Goal: Find specific page/section: Find specific page/section

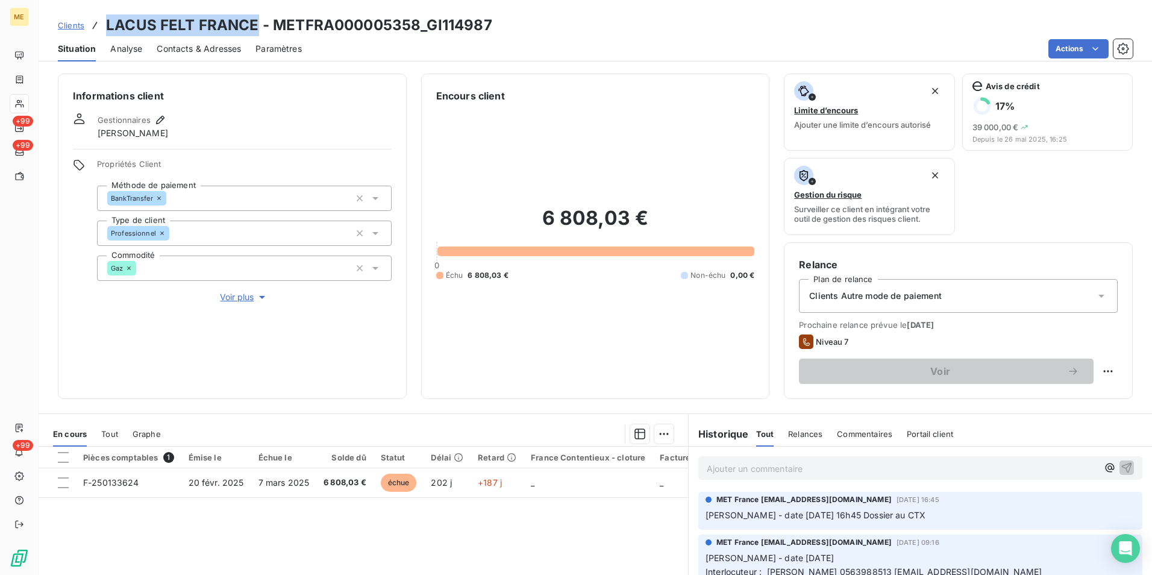
click at [74, 28] on span "Clients" at bounding box center [71, 25] width 27 height 10
click at [74, 24] on span "Clients" at bounding box center [71, 25] width 27 height 10
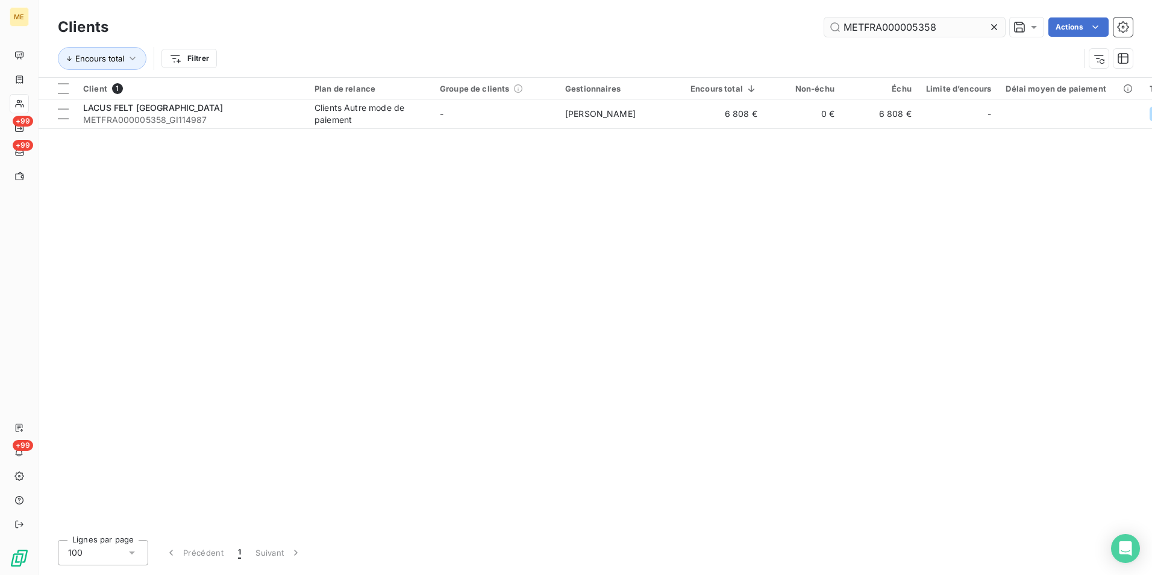
click at [951, 33] on input "METFRA000005358" at bounding box center [915, 26] width 181 height 19
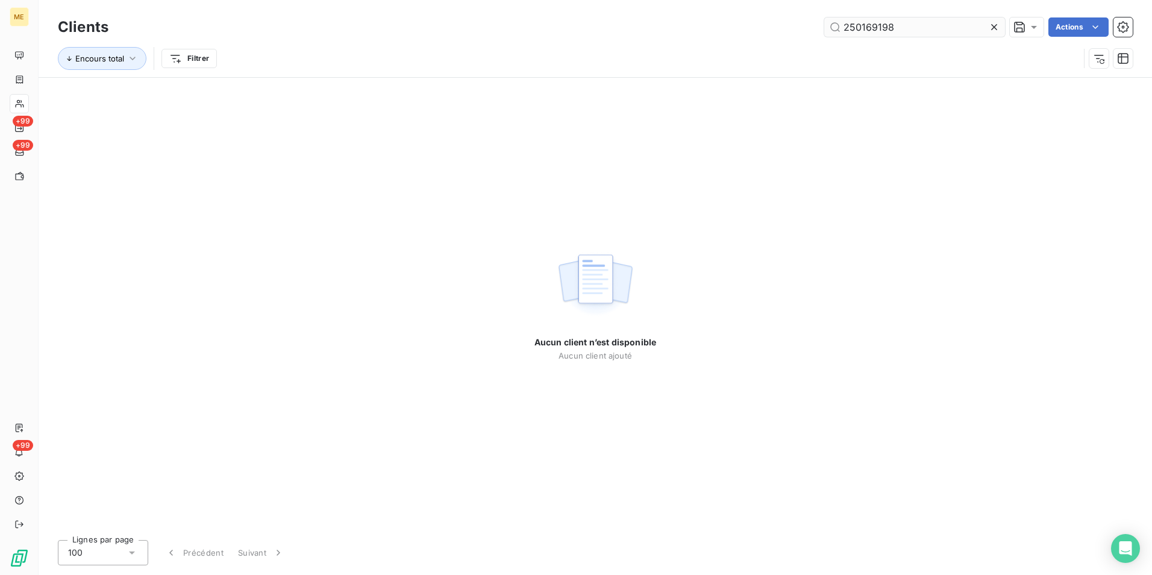
click at [898, 26] on input "250169198" at bounding box center [915, 26] width 181 height 19
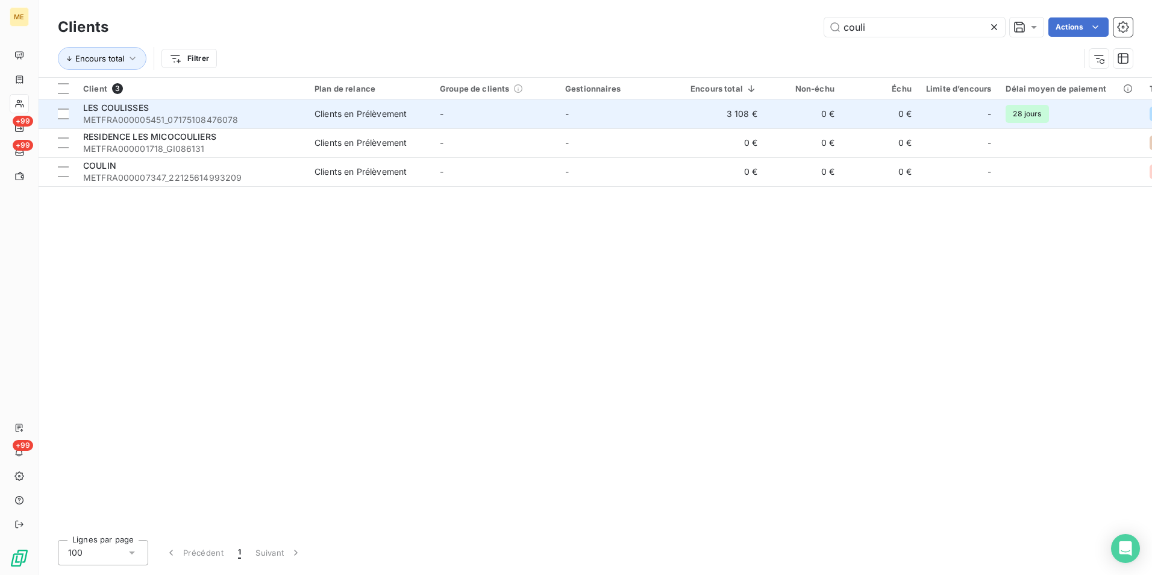
type input "couli"
click at [228, 108] on div "LES COULISSES" at bounding box center [191, 108] width 217 height 12
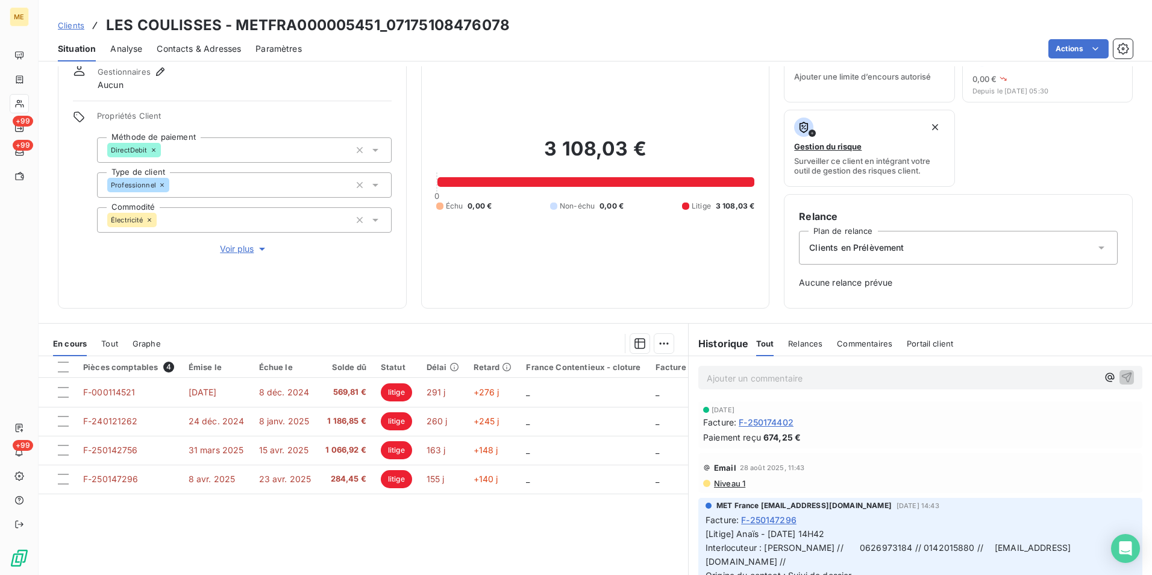
scroll to position [98, 0]
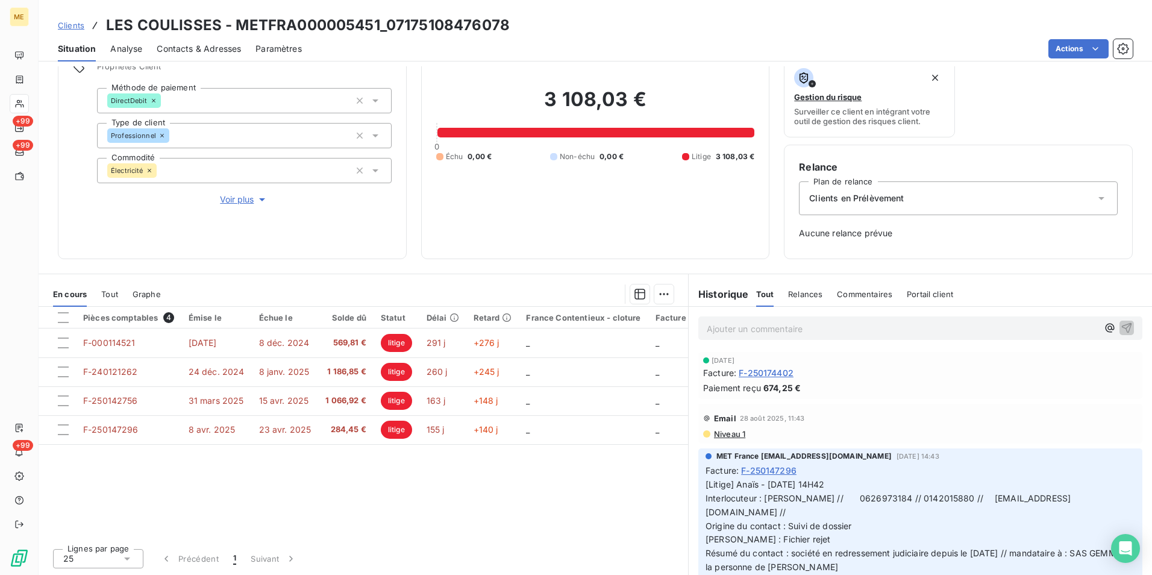
click at [75, 24] on span "Clients" at bounding box center [71, 25] width 27 height 10
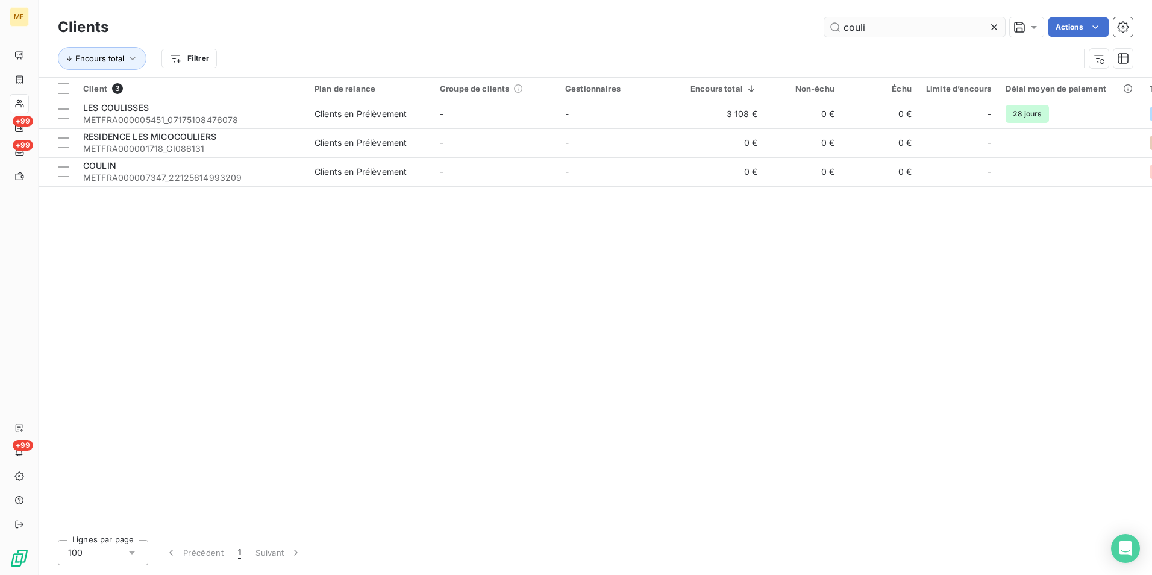
click at [928, 24] on input "couli" at bounding box center [915, 26] width 181 height 19
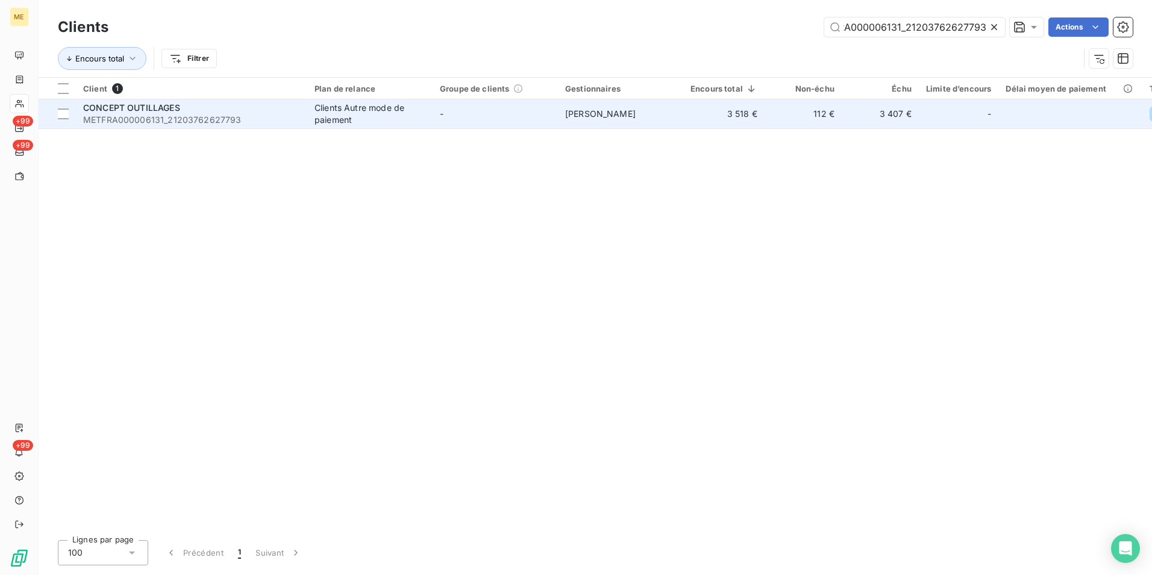
type input "METFRA000006131_21203762627793"
click at [175, 119] on span "METFRA000006131_21203762627793" at bounding box center [191, 120] width 217 height 12
